Goal: Task Accomplishment & Management: Complete application form

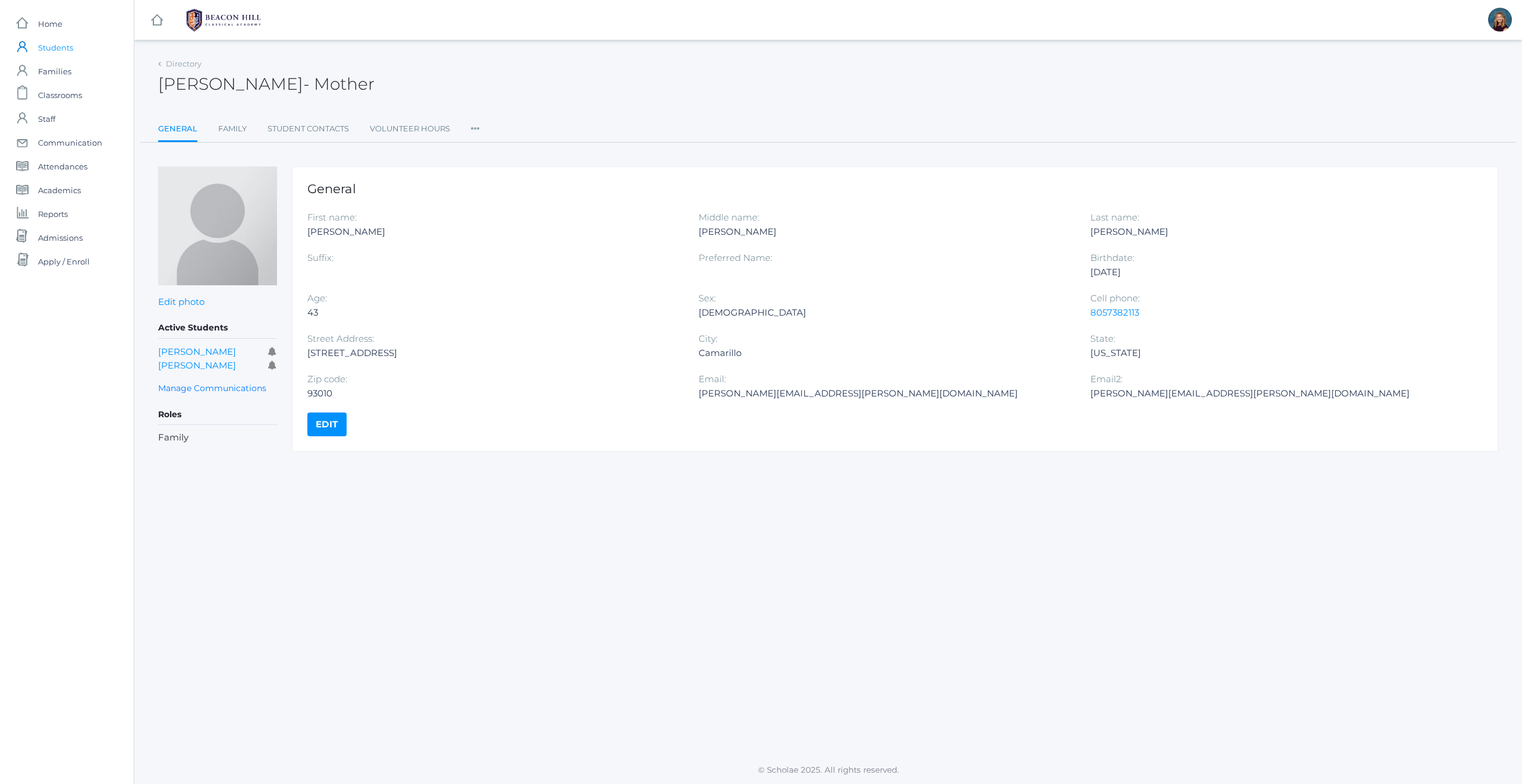
click at [45, 43] on span "Students" at bounding box center [55, 48] width 35 height 23
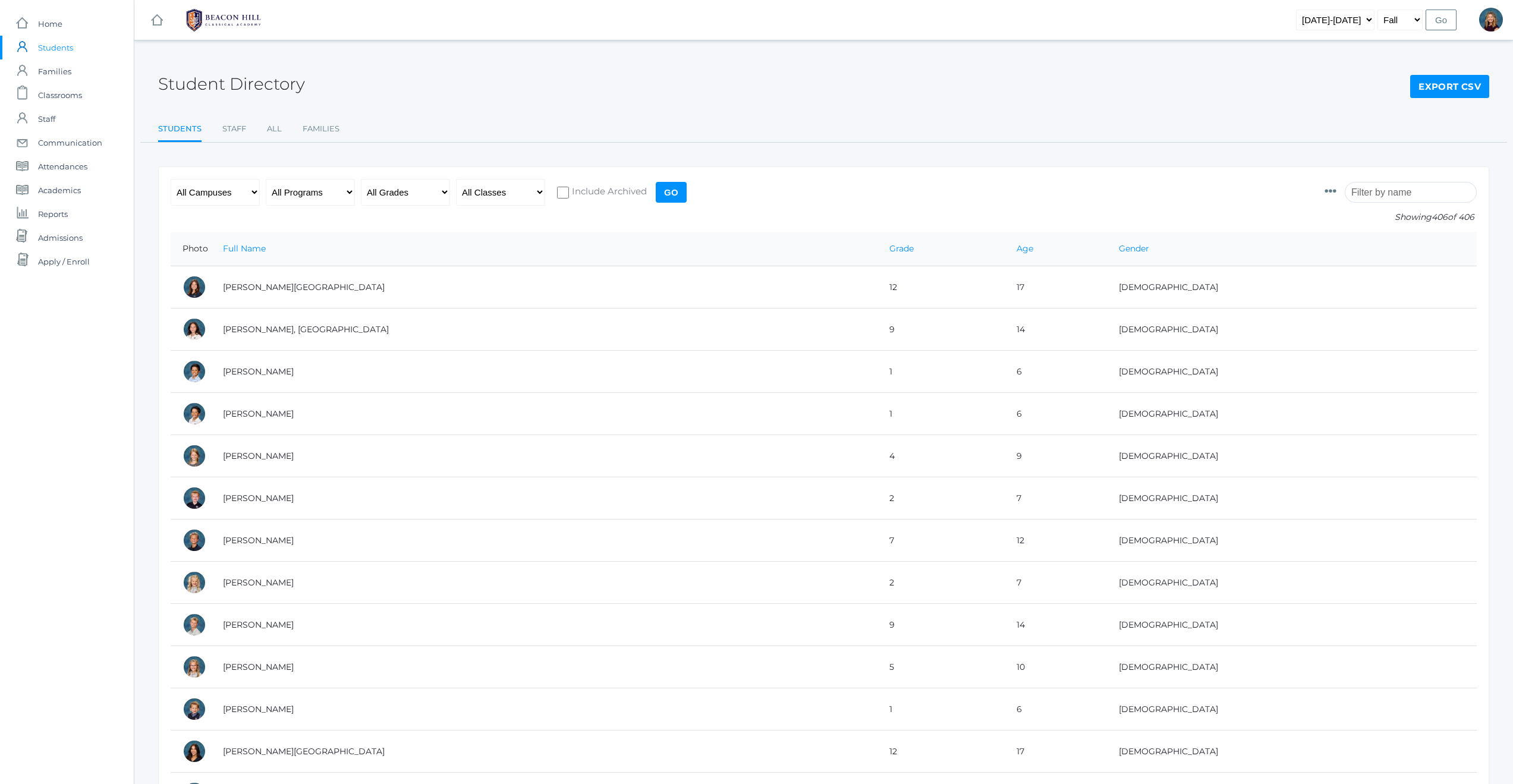
click at [1375, 195] on input "search" at bounding box center [1411, 192] width 132 height 21
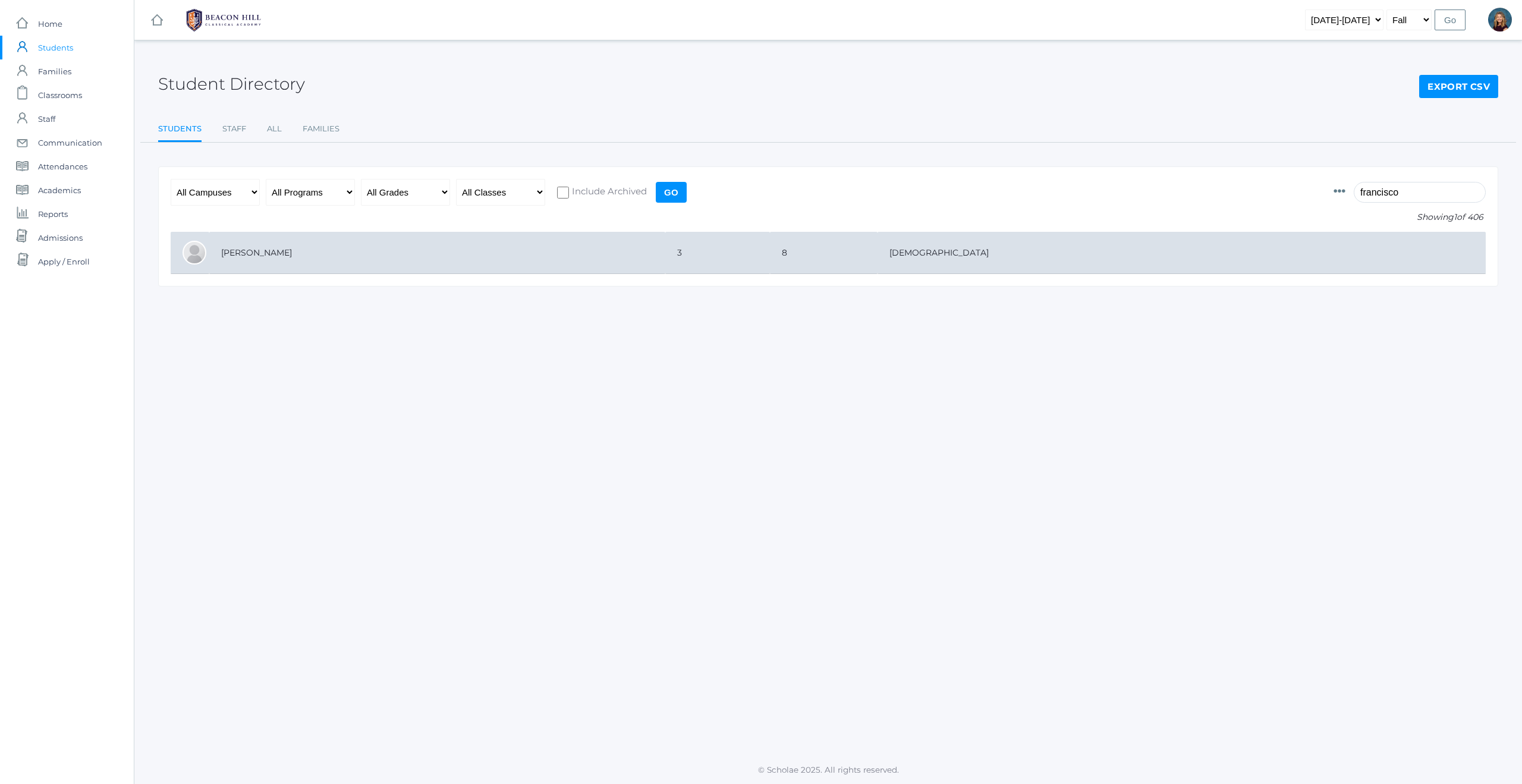
type input "francisco"
click at [280, 252] on td "Lopez, Francisco" at bounding box center [437, 253] width 456 height 42
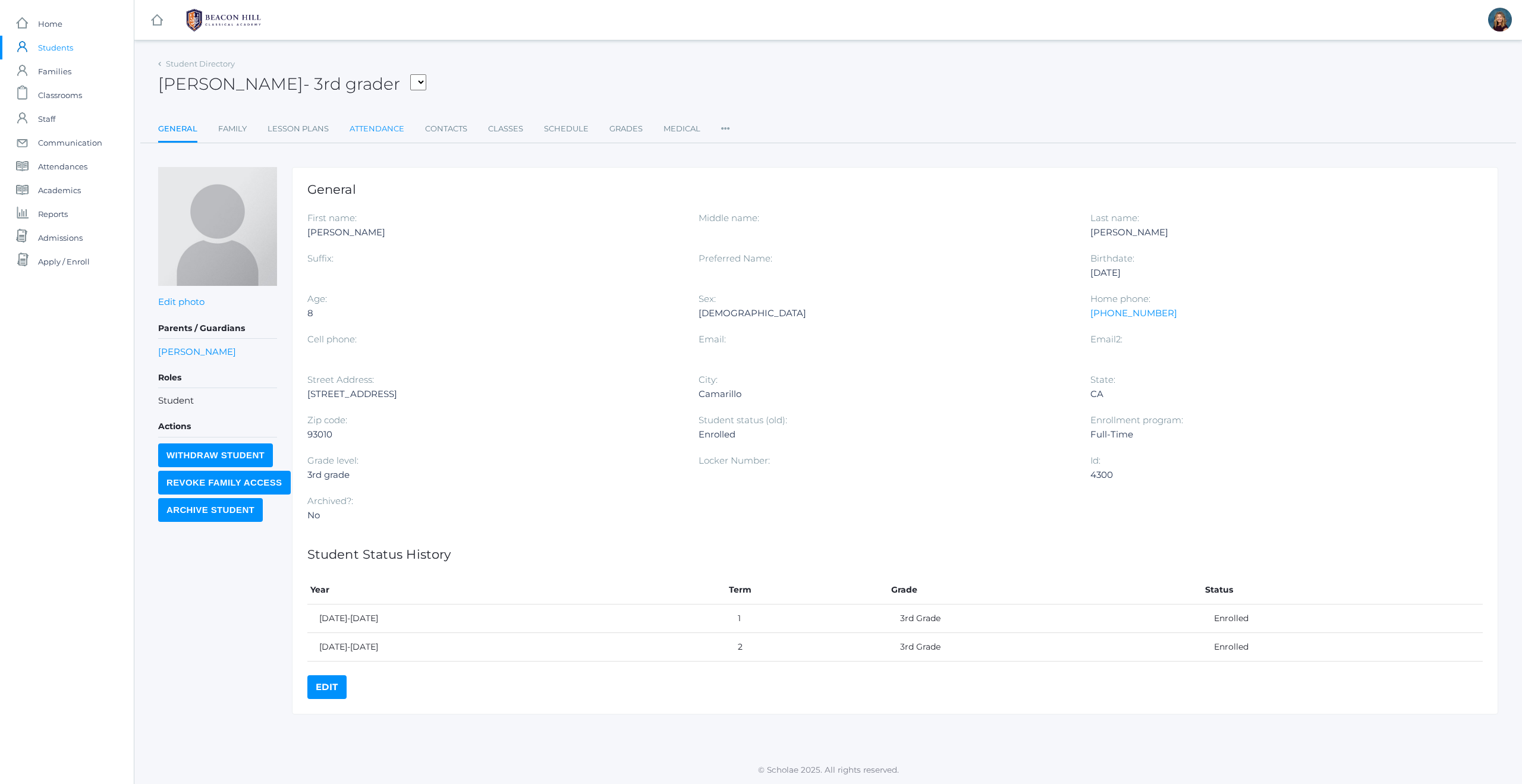
click at [380, 127] on link "Attendance" at bounding box center [376, 129] width 55 height 23
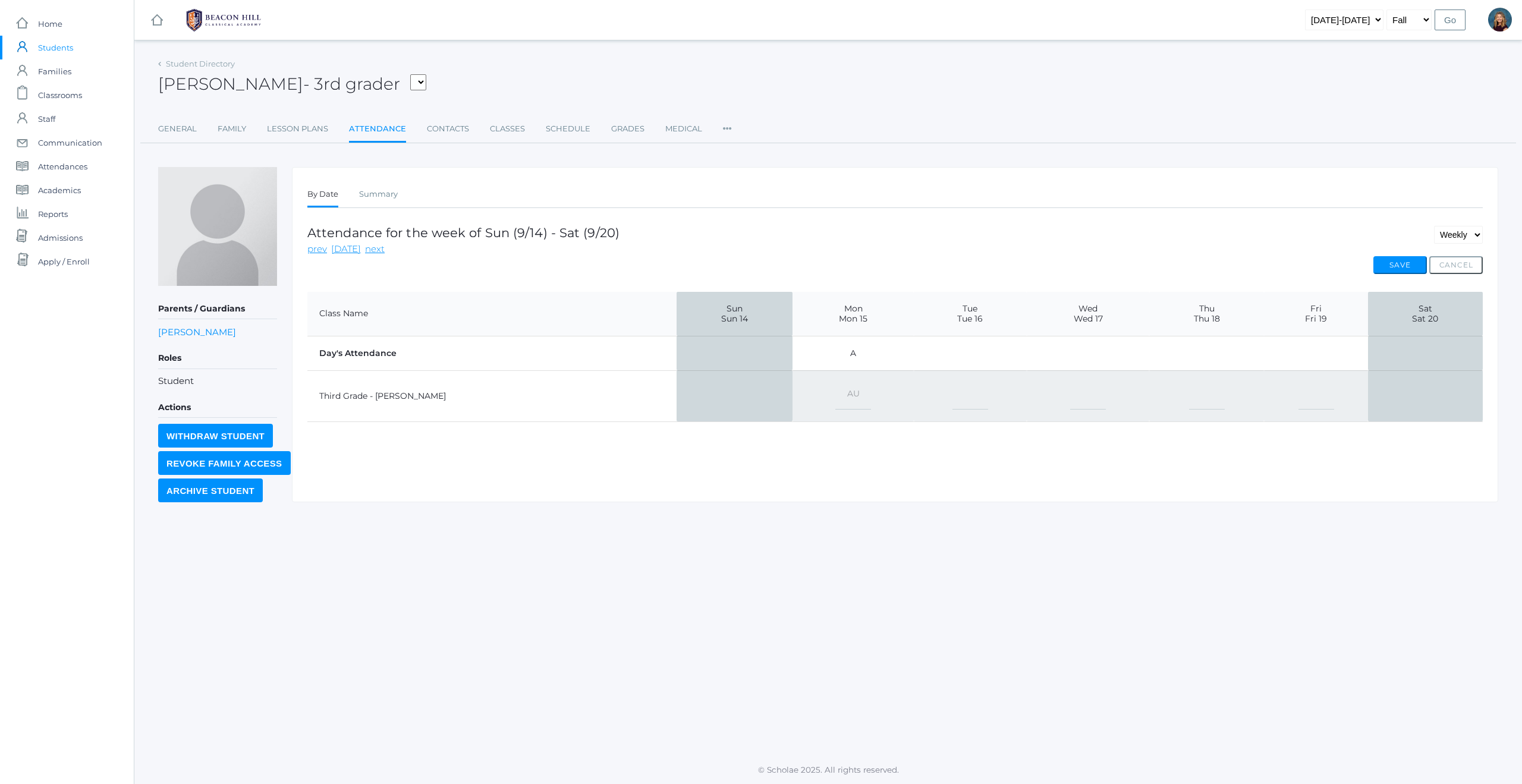
click at [835, 393] on select "-- Present Present-At-Home Tardy Excused Tardy Unexcused Absent Excused Absent …" at bounding box center [853, 396] width 36 height 27
select select "AE"
click at [1390, 263] on button "Save" at bounding box center [1399, 265] width 53 height 18
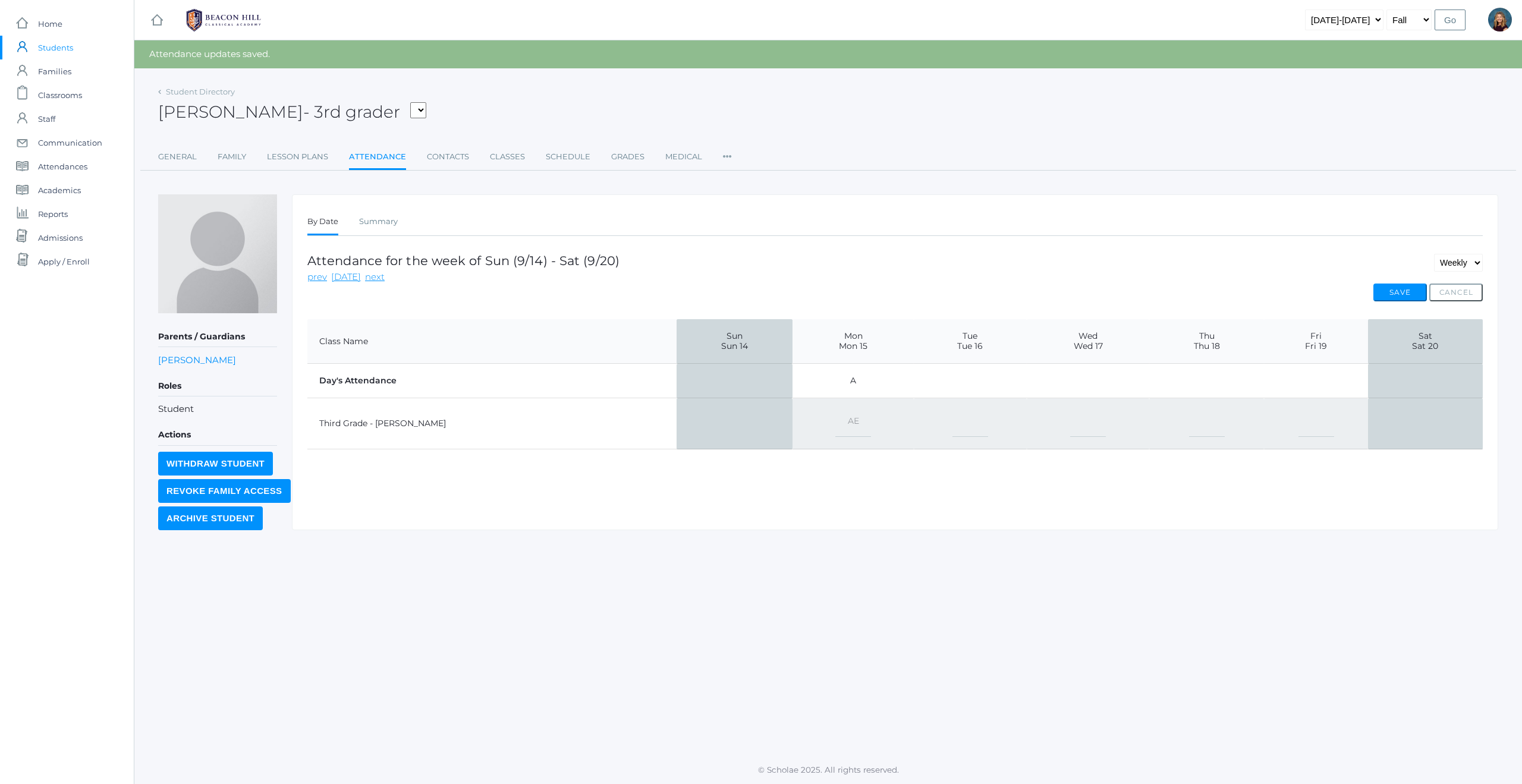
click at [69, 49] on span "Students" at bounding box center [55, 48] width 35 height 23
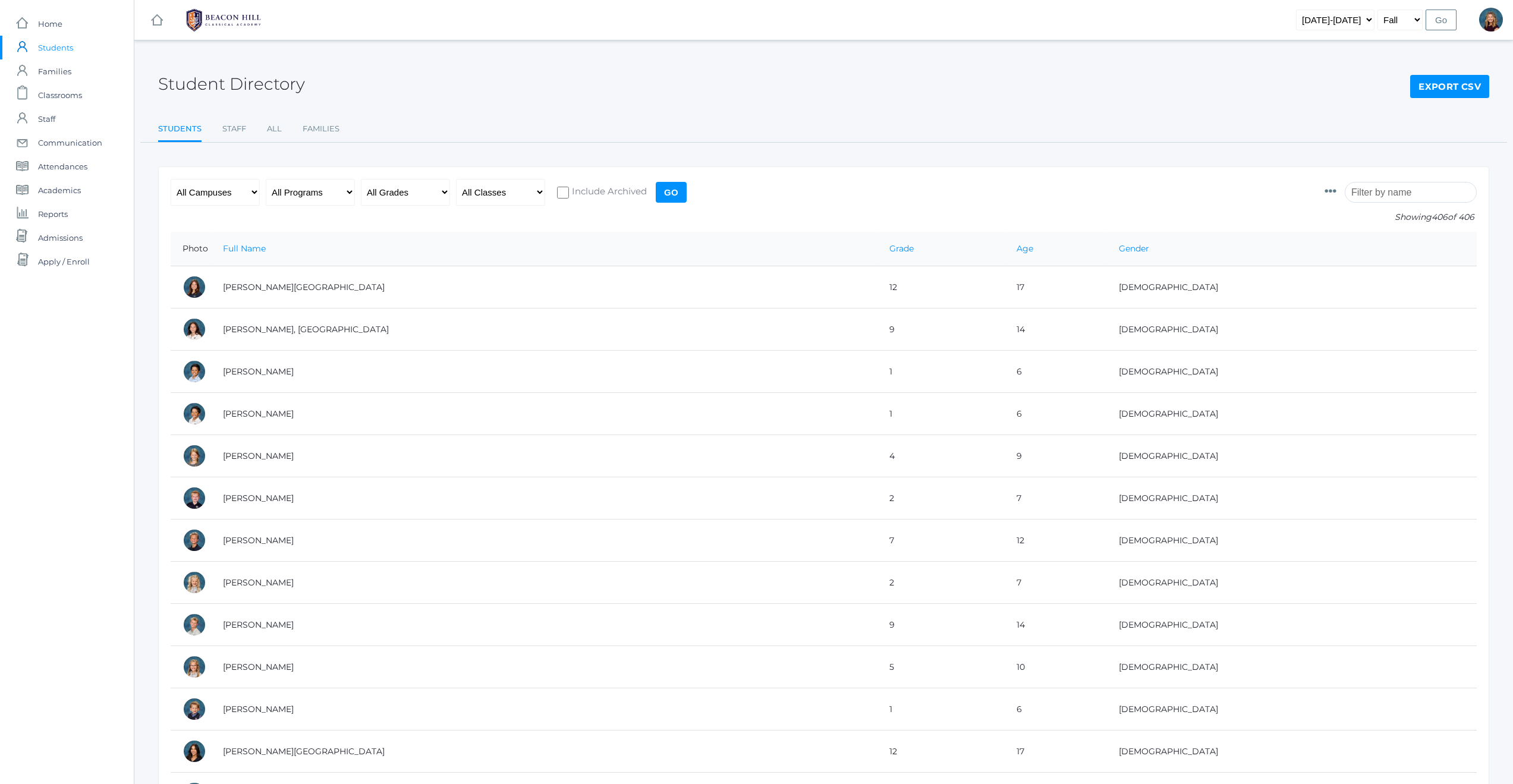
click at [1409, 187] on input "search" at bounding box center [1411, 192] width 132 height 21
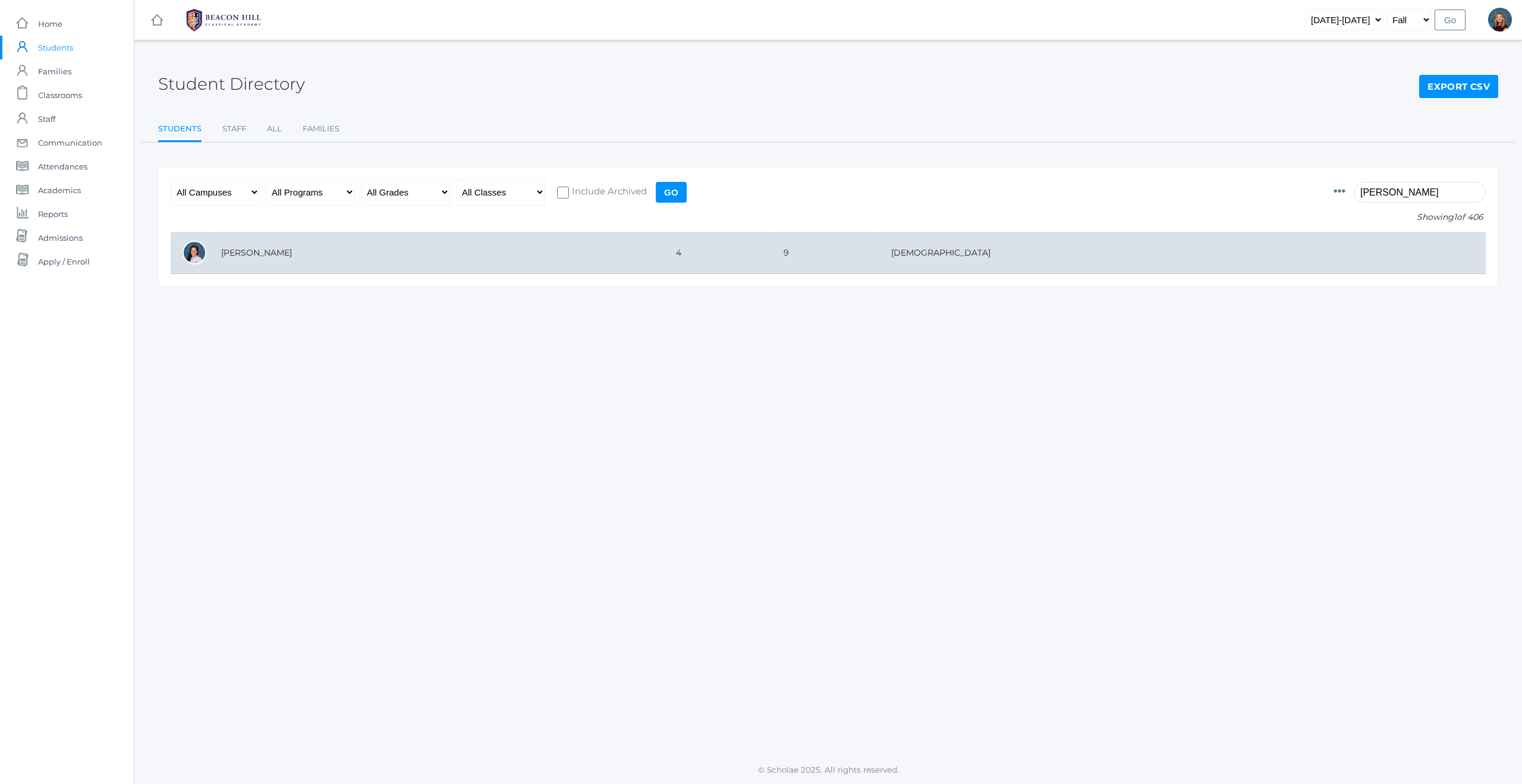
type input "[PERSON_NAME]"
click at [262, 248] on td "[PERSON_NAME]" at bounding box center [437, 253] width 455 height 42
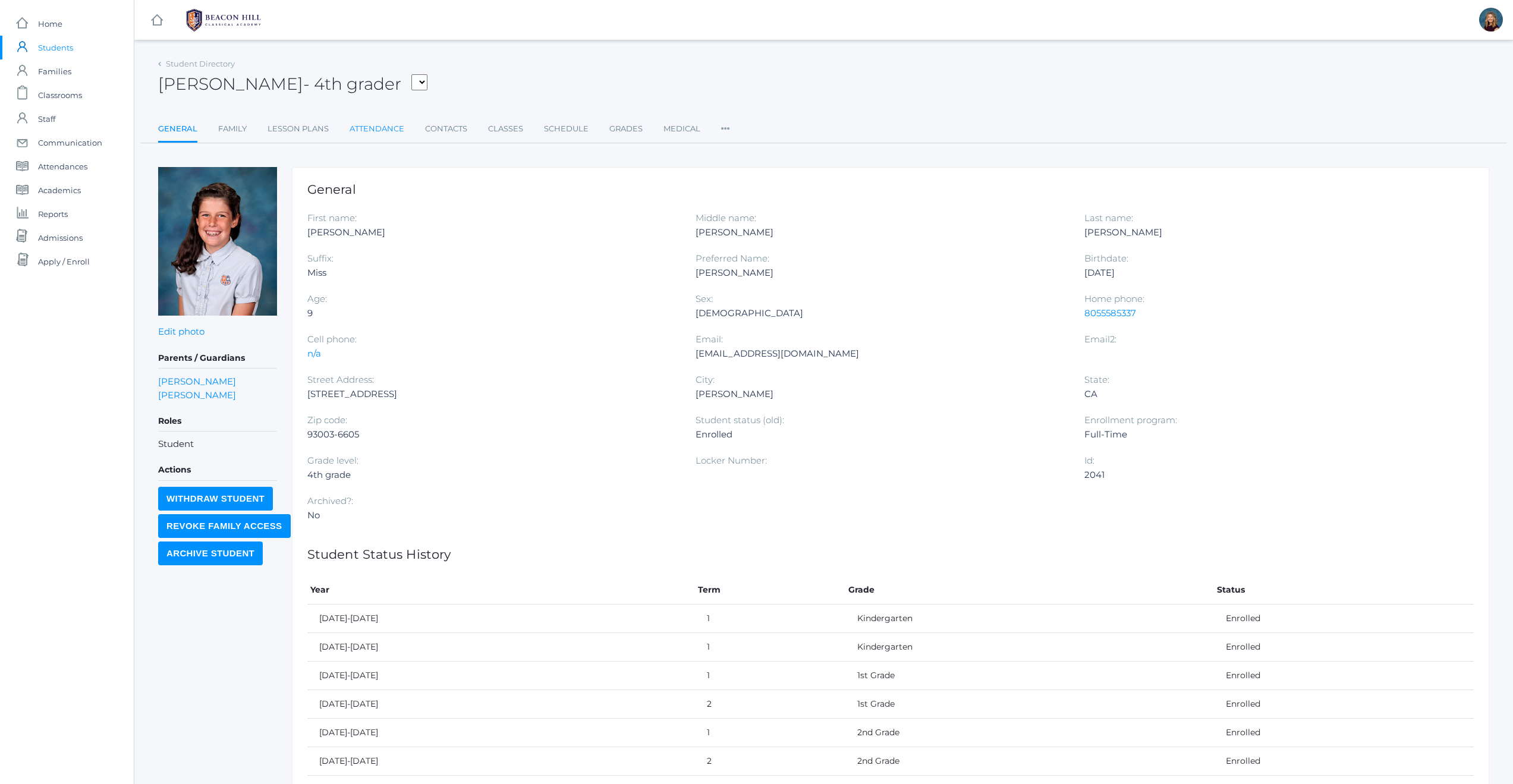
click at [384, 130] on link "Attendance" at bounding box center [376, 129] width 55 height 23
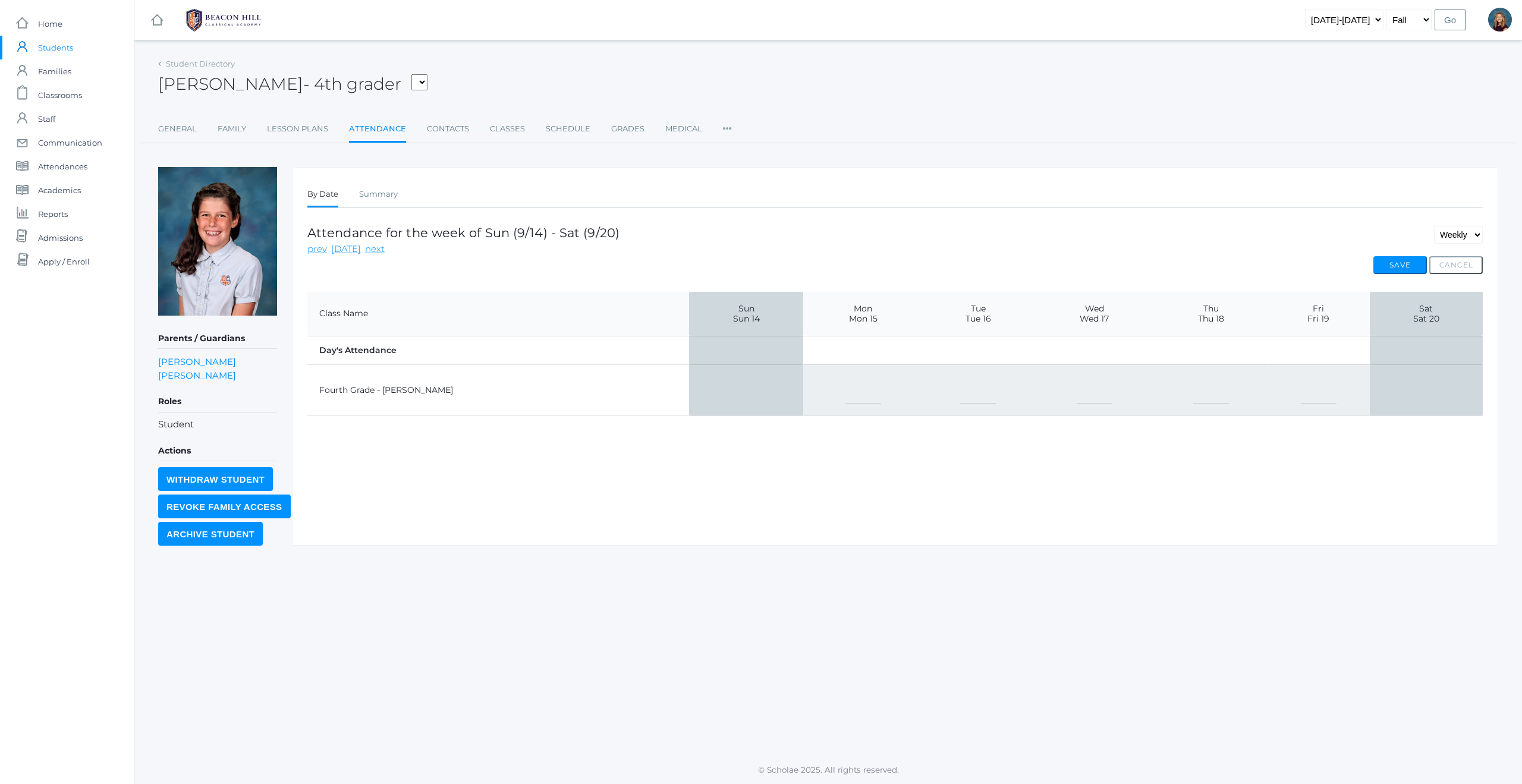
click at [1194, 389] on select "-- Present Present-At-Home Tardy Excused Tardy Unexcused Absent Excused Absent …" at bounding box center [1212, 391] width 36 height 27
select select "AE"
click at [1314, 391] on select "-- Present Present-At-Home Tardy Excused Tardy Unexcused Absent Excused Absent …" at bounding box center [1319, 391] width 36 height 27
select select "AE"
click at [1388, 263] on button "Save" at bounding box center [1399, 265] width 53 height 18
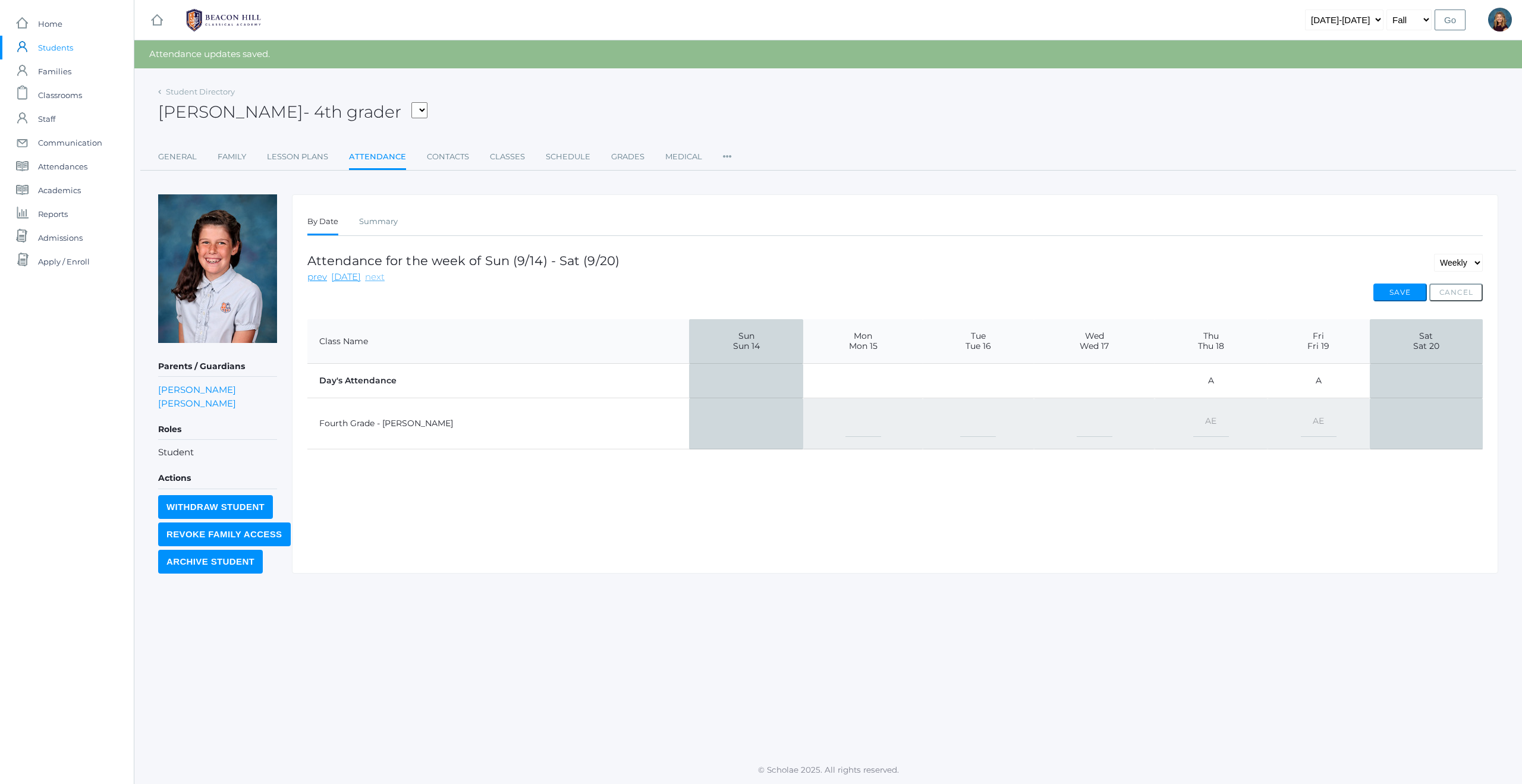
click at [371, 278] on link "next" at bounding box center [375, 277] width 20 height 14
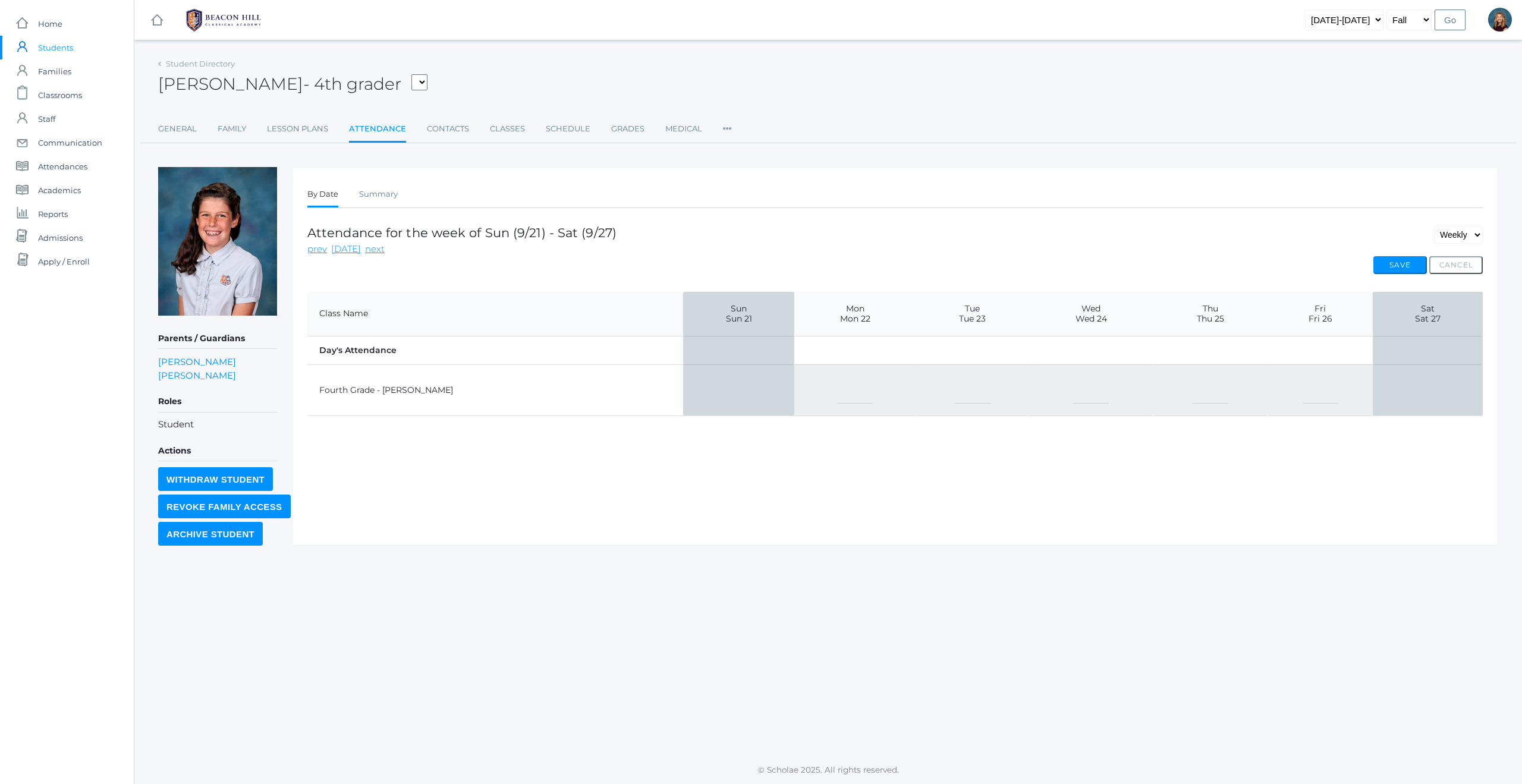
click at [837, 398] on select "-- Present Present-At-Home Tardy Excused Tardy Unexcused Absent Excused Absent …" at bounding box center [855, 391] width 36 height 27
select select "AE"
click at [955, 393] on select "-- Present Present-At-Home Tardy Excused Tardy Unexcused Absent Excused Absent …" at bounding box center [973, 391] width 36 height 27
select select "AE"
click at [1073, 397] on select "-- Present Present-At-Home Tardy Excused Tardy Unexcused Absent Excused Absent …" at bounding box center [1091, 391] width 36 height 27
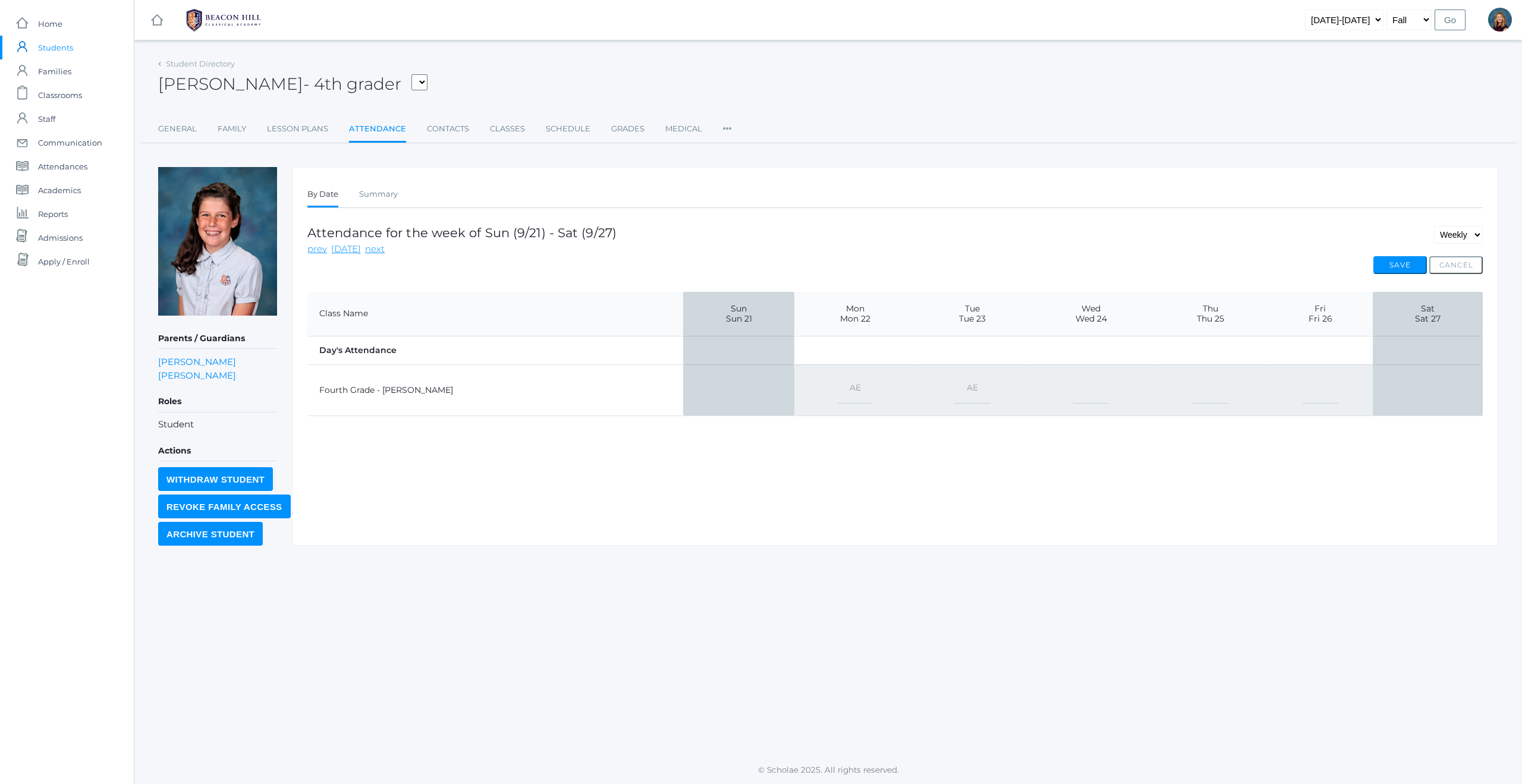
select select "AE"
click at [1195, 392] on select "-- Present Present-At-Home Tardy Excused Tardy Unexcused Absent Excused Absent …" at bounding box center [1211, 391] width 36 height 27
select select "AE"
click at [1308, 388] on select "-- Present Present-At-Home Tardy Excused Tardy Unexcused Absent Excused Absent …" at bounding box center [1321, 391] width 36 height 27
select select "AE"
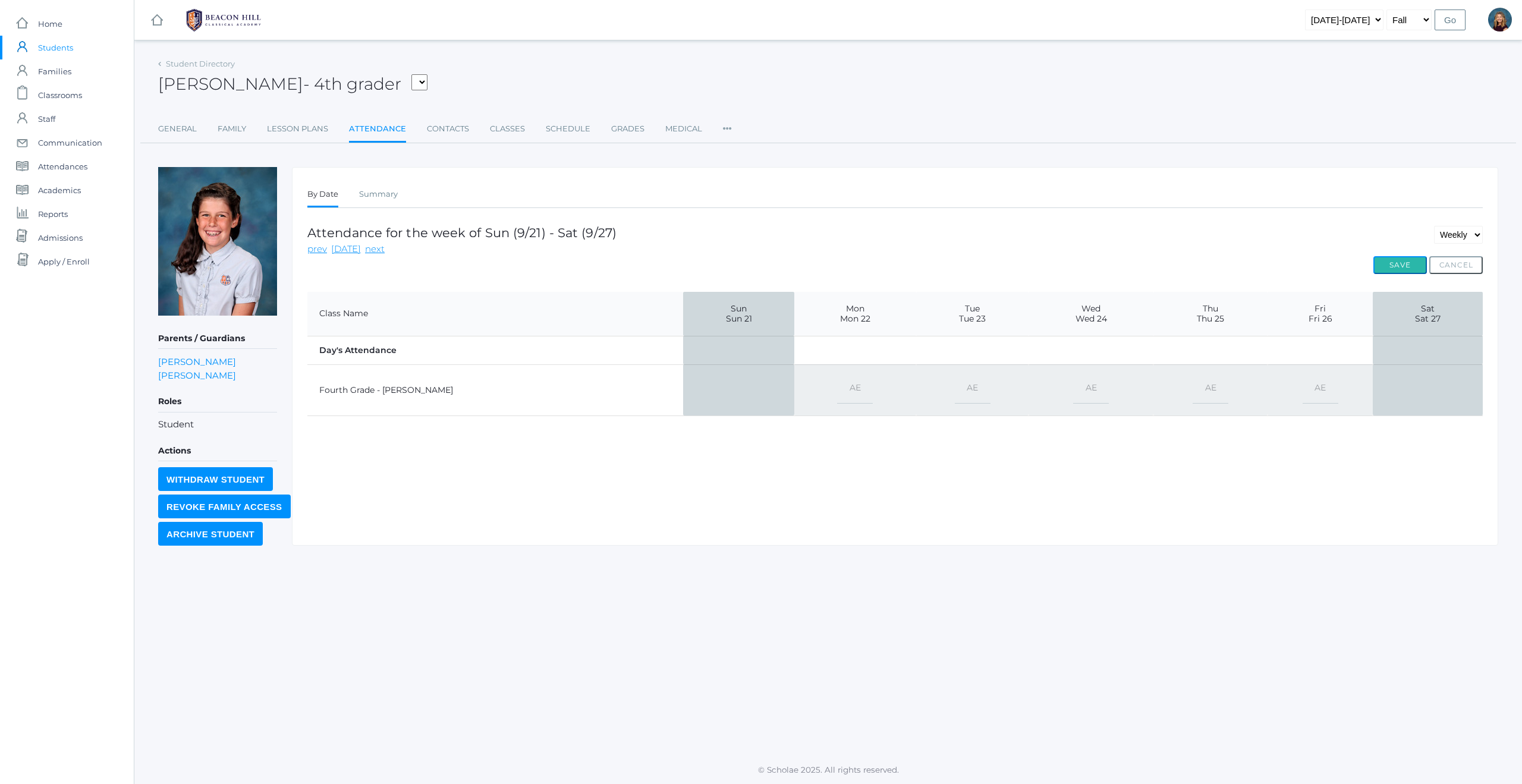
click at [1404, 264] on button "Save" at bounding box center [1399, 265] width 53 height 18
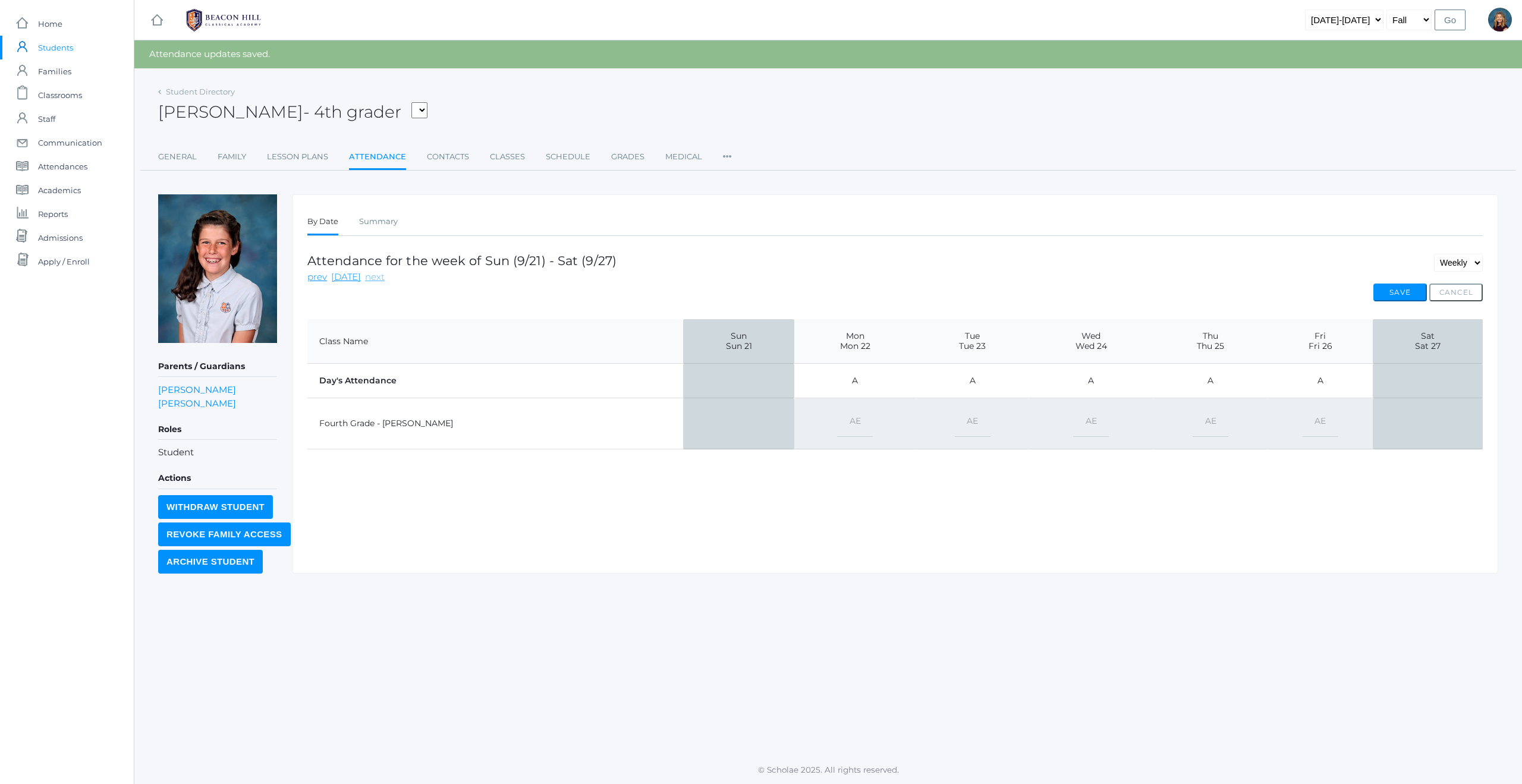
click at [366, 277] on link "next" at bounding box center [375, 277] width 20 height 14
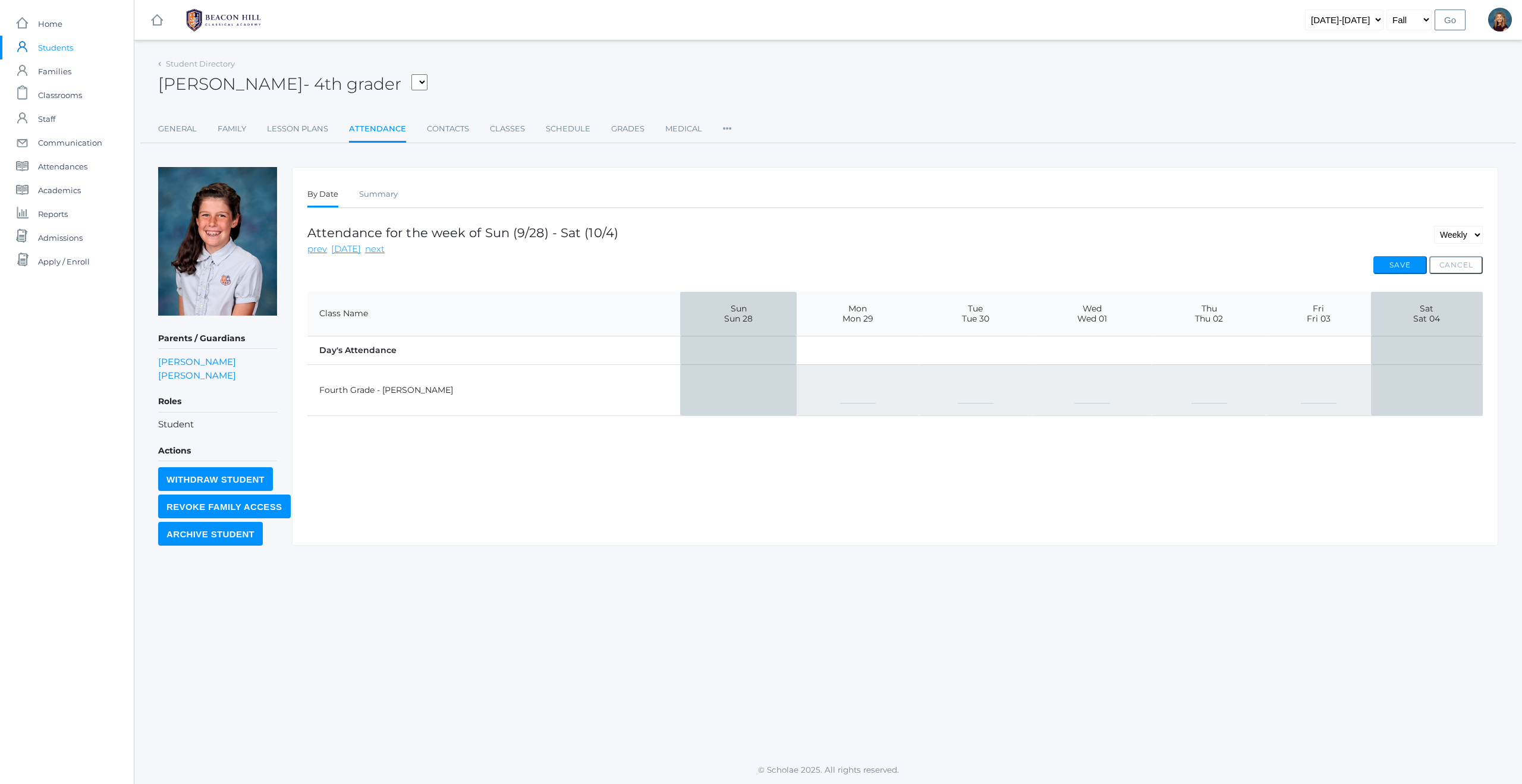
click at [840, 397] on select "-- Present Present-At-Home Tardy Excused Tardy Unexcused Absent Excused Absent …" at bounding box center [858, 391] width 36 height 27
select select "AE"
click at [958, 395] on select "-- Present Present-At-Home Tardy Excused Tardy Unexcused Absent Excused Absent …" at bounding box center [976, 391] width 36 height 27
select select "AE"
click at [1075, 393] on select "-- Present Present-At-Home Tardy Excused Tardy Unexcused Absent Excused Absent …" at bounding box center [1093, 391] width 36 height 27
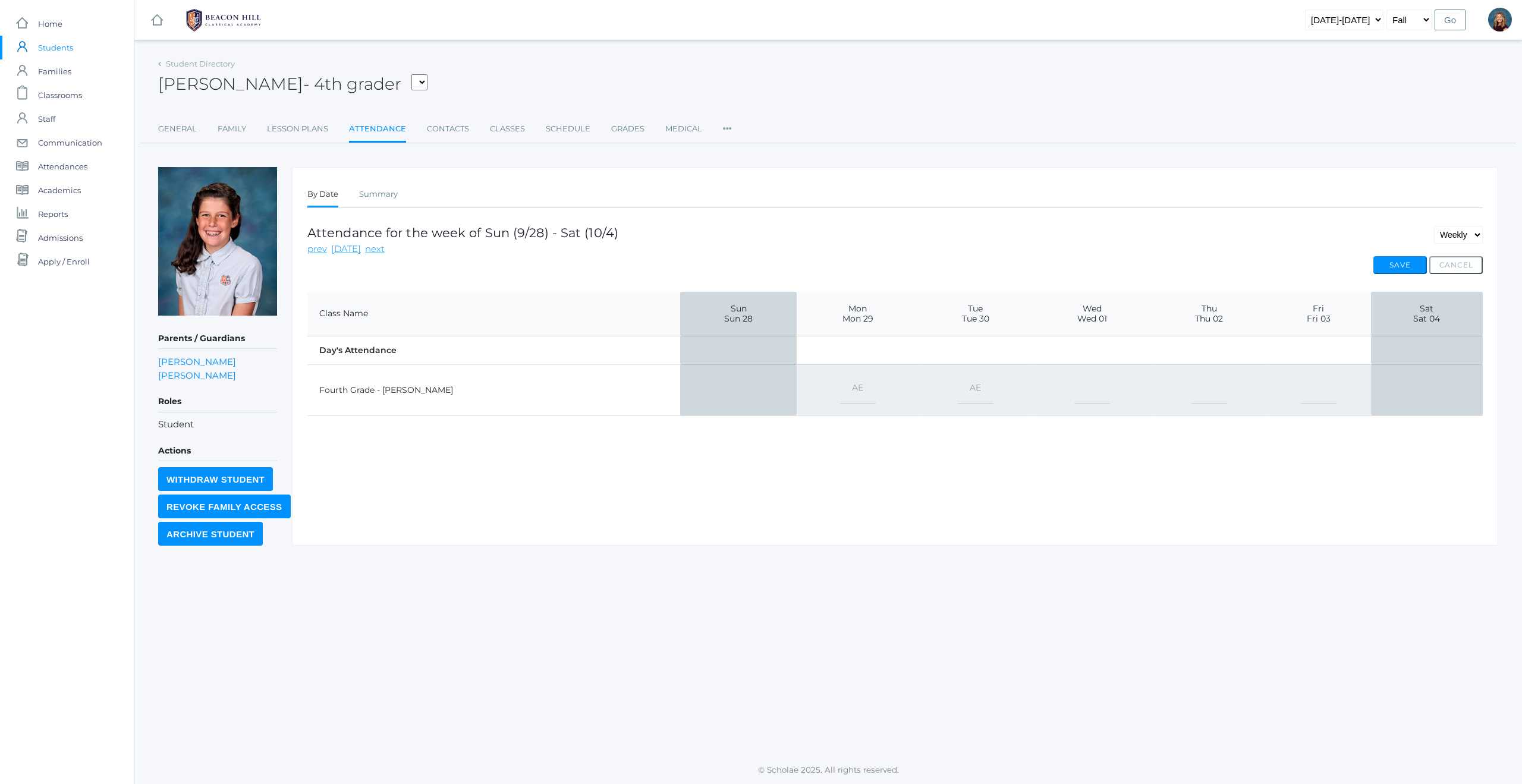
select select "AE"
click at [1195, 389] on select "-- Present Present-At-Home Tardy Excused Tardy Unexcused Absent Excused Absent …" at bounding box center [1210, 391] width 36 height 27
select select "AE"
click at [1306, 388] on select "-- Present Present-At-Home Tardy Excused Tardy Unexcused Absent Excused Absent …" at bounding box center [1319, 391] width 36 height 27
select select "AE"
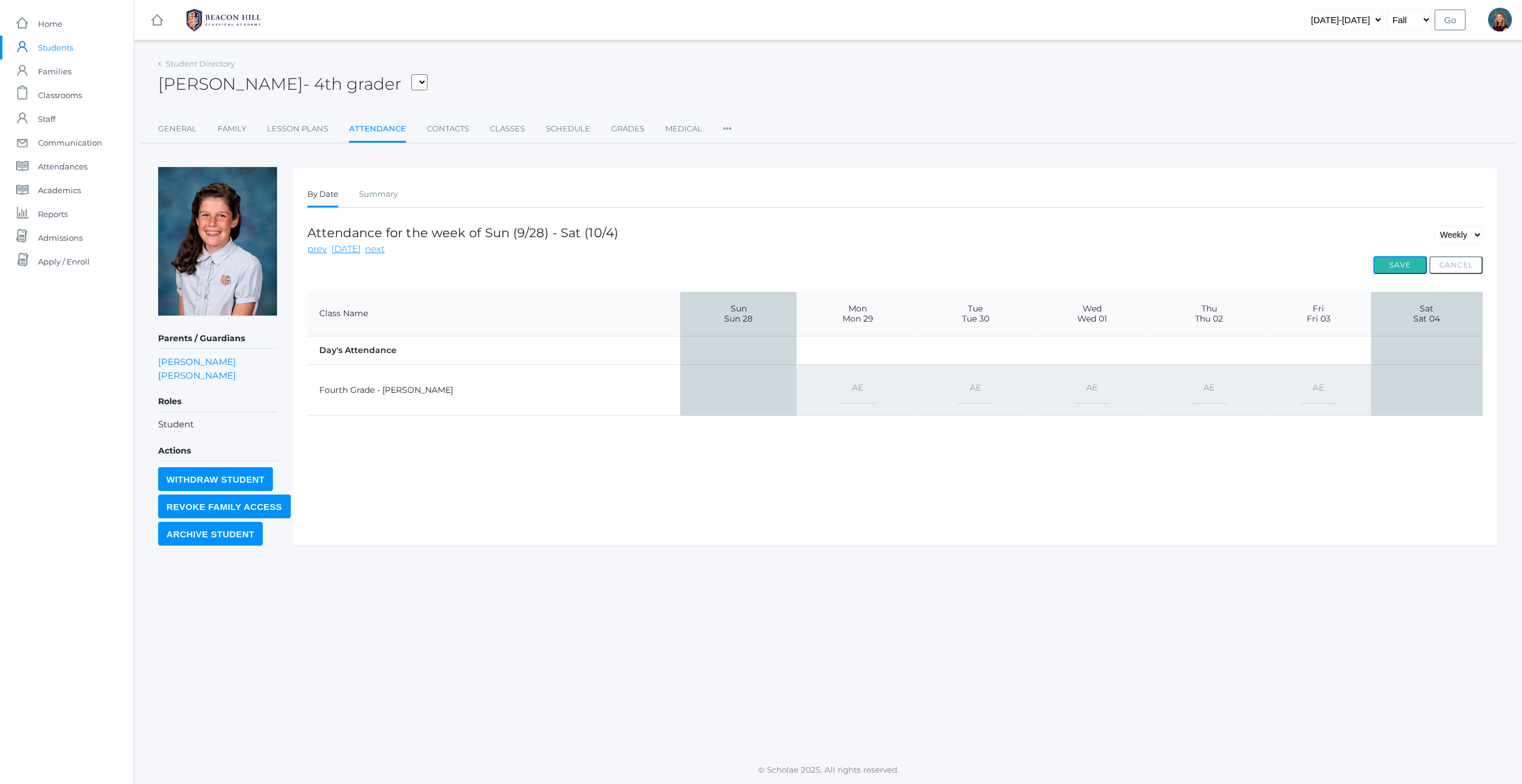
click at [1405, 266] on button "Save" at bounding box center [1399, 265] width 53 height 18
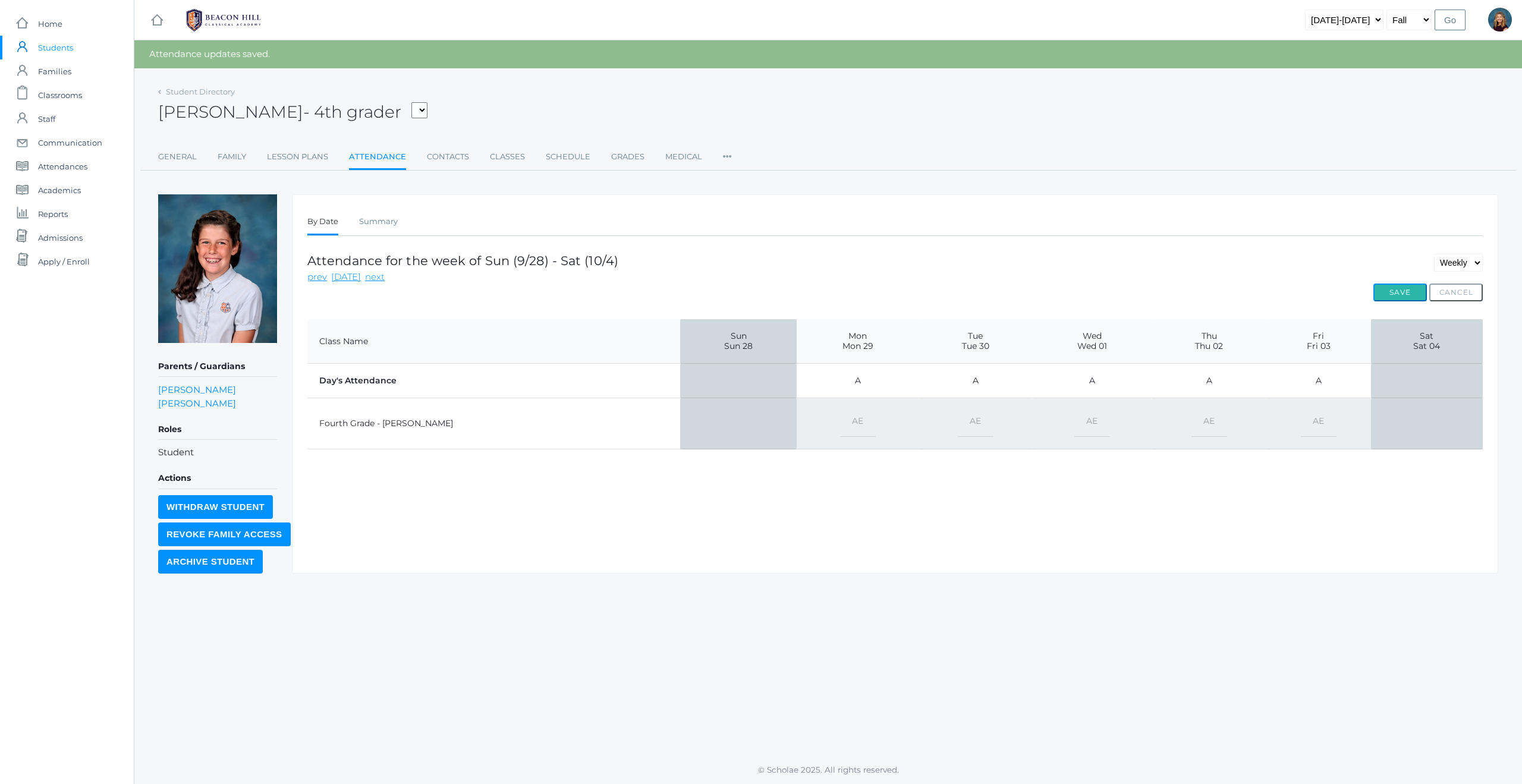
click at [1407, 291] on button "Save" at bounding box center [1399, 292] width 53 height 18
click at [59, 48] on span "Students" at bounding box center [55, 48] width 35 height 23
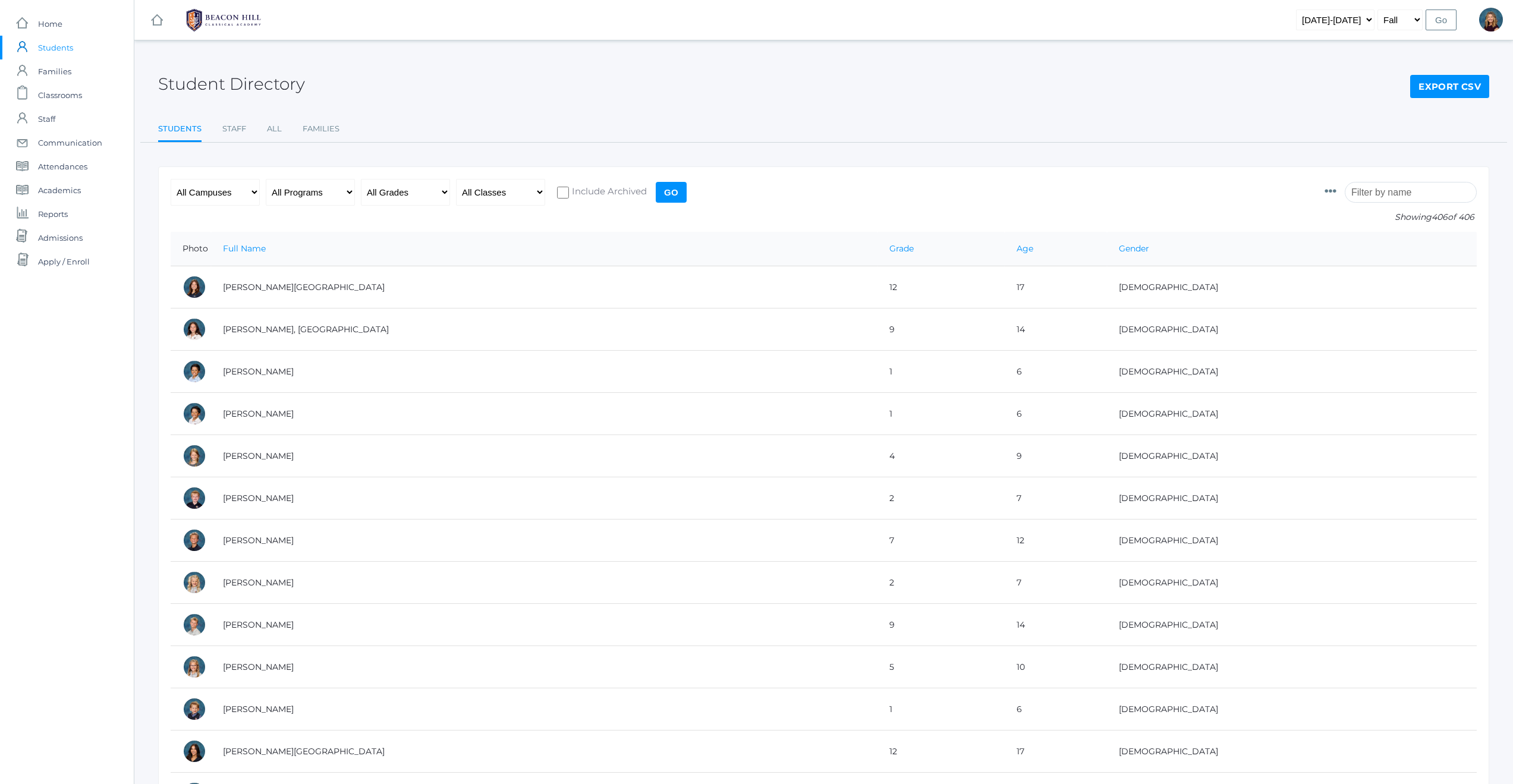
click at [1370, 194] on input "search" at bounding box center [1411, 192] width 132 height 21
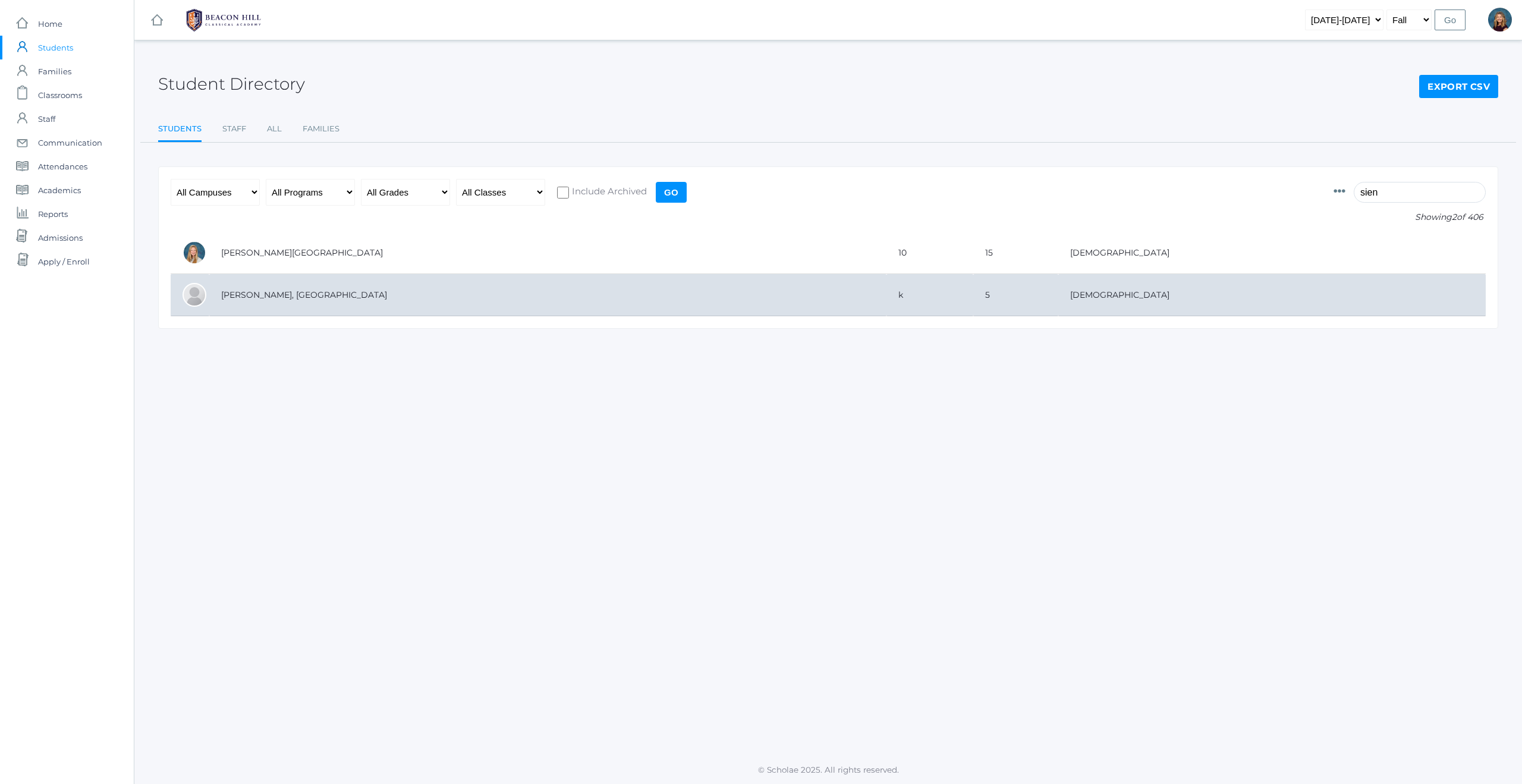
type input "sien"
click at [250, 292] on td "[PERSON_NAME], [GEOGRAPHIC_DATA]" at bounding box center [548, 295] width 678 height 42
